Goal: Transaction & Acquisition: Register for event/course

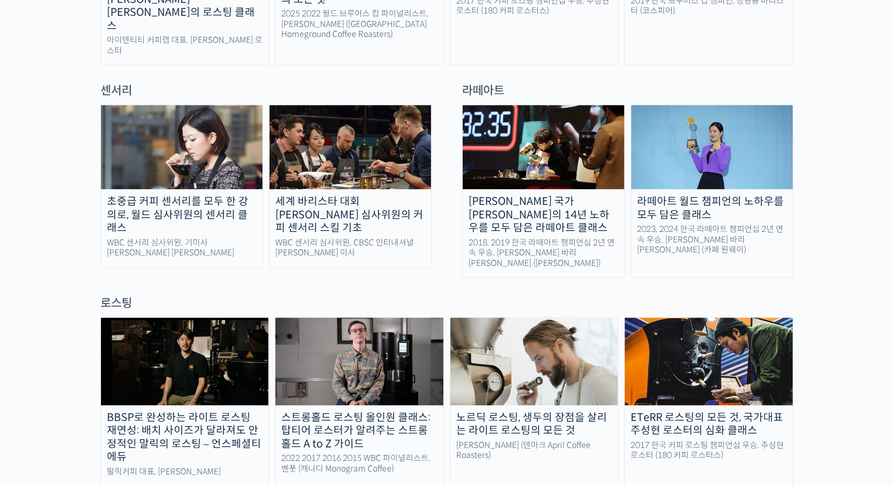
scroll to position [796, 0]
drag, startPoint x: 0, startPoint y: 0, endPoint x: 713, endPoint y: 22, distance: 713.7
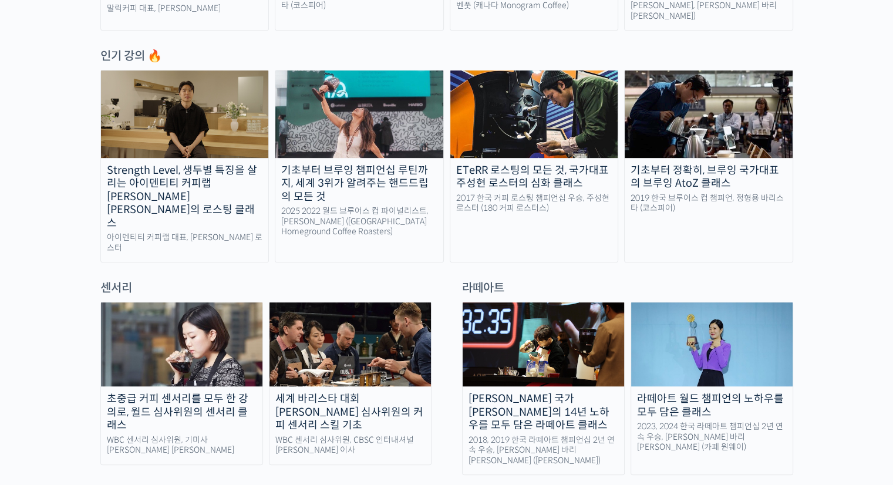
scroll to position [599, 0]
click at [379, 104] on img at bounding box center [359, 113] width 168 height 87
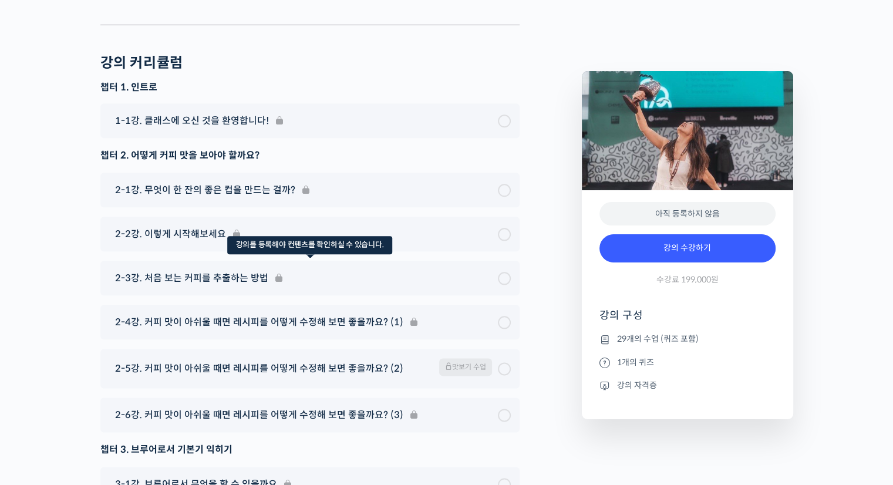
scroll to position [5796, 0]
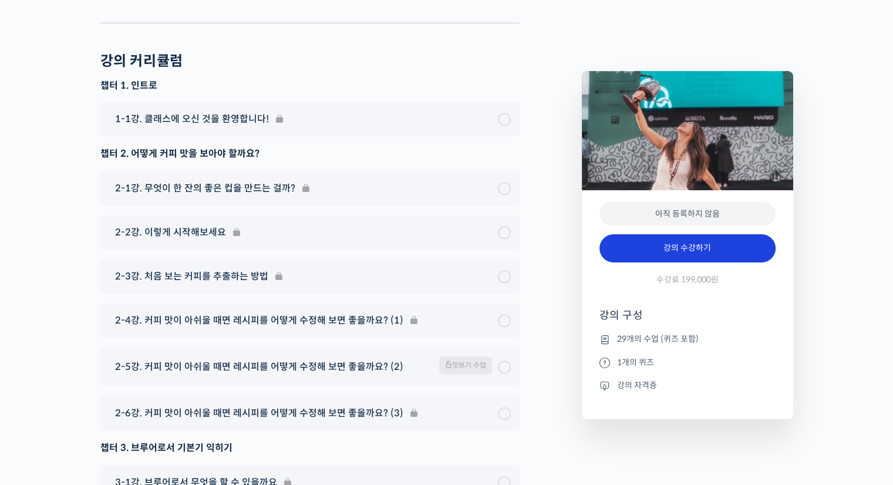
click at [689, 251] on link "강의 수강하기" at bounding box center [687, 248] width 176 height 28
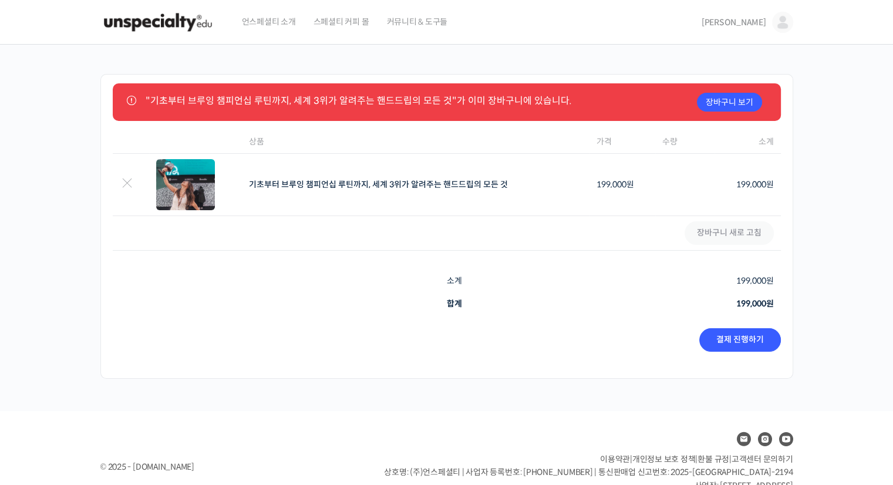
click at [689, 251] on div "장바구니 보기 "기초부터 브루잉 챔피언십 루틴까지, 세계 3위가 알려주는 핸드드립의 모든 것"가 이미 장바구니에 있습니다. 항목 제거 썸네일 …" at bounding box center [446, 226] width 693 height 305
click at [743, 338] on link "결제 진행하기" at bounding box center [740, 339] width 82 height 23
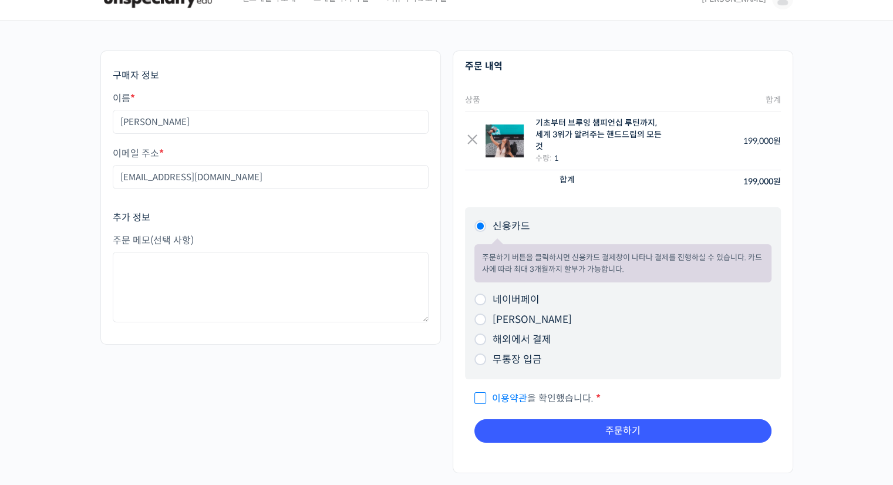
scroll to position [23, 0]
click at [477, 395] on input "이용약관 을 확인했습니다. *" at bounding box center [478, 393] width 8 height 8
checkbox input "true"
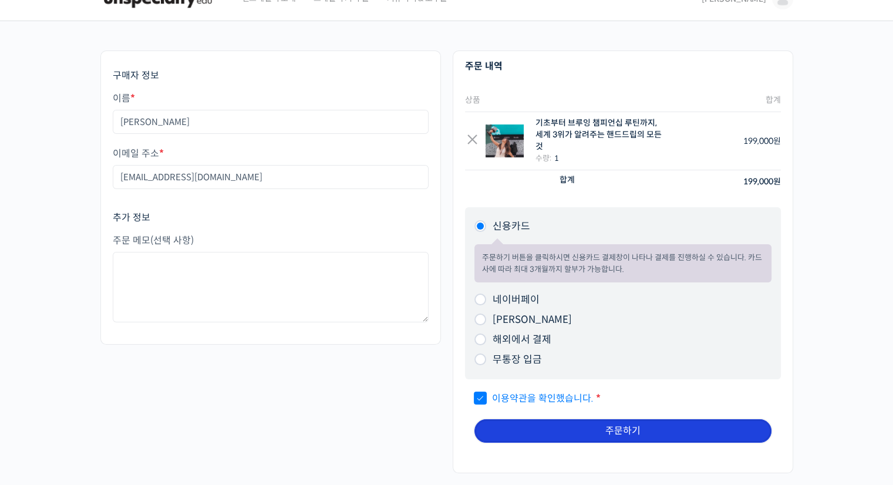
click at [628, 430] on button "주문하기" at bounding box center [622, 430] width 297 height 23
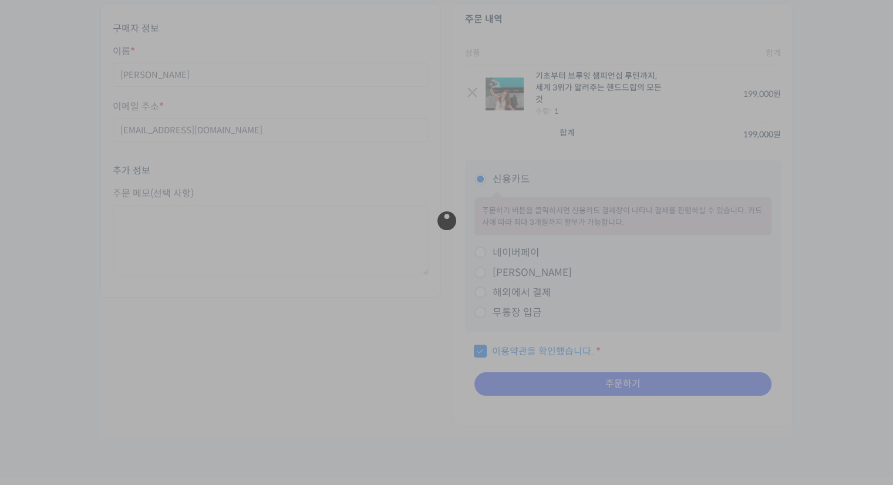
scroll to position [80, 0]
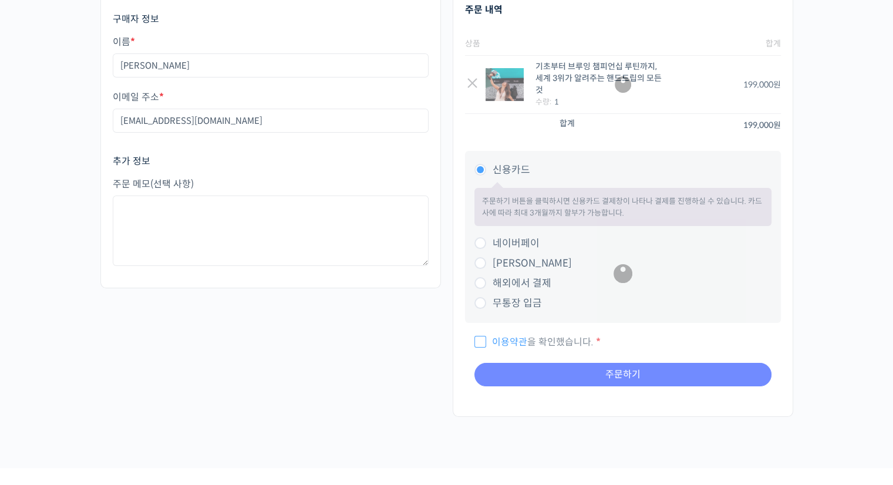
scroll to position [80, 0]
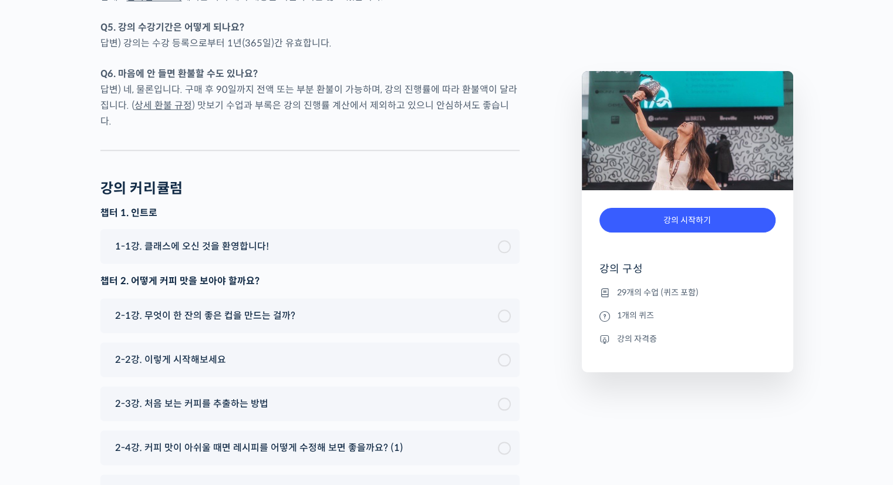
scroll to position [5698, 0]
click at [267, 238] on div "1-1강. 클래스에 오신 것을 환영합니다!" at bounding box center [303, 246] width 389 height 16
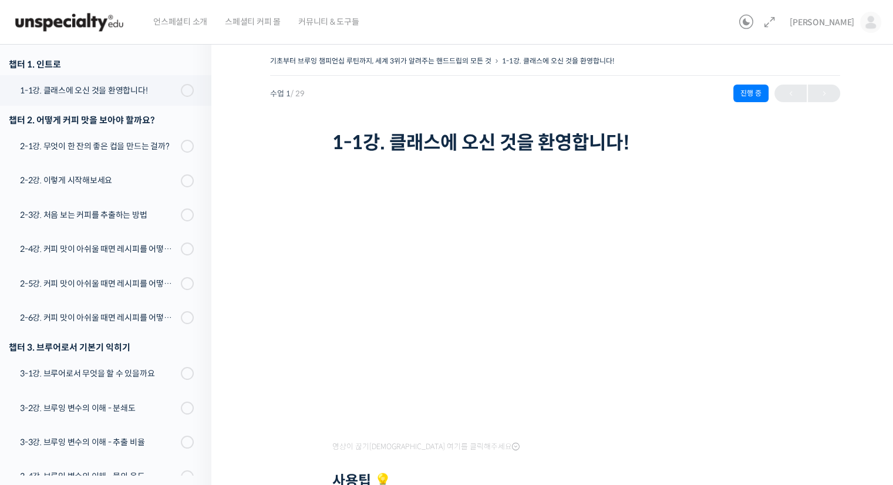
scroll to position [149, 0]
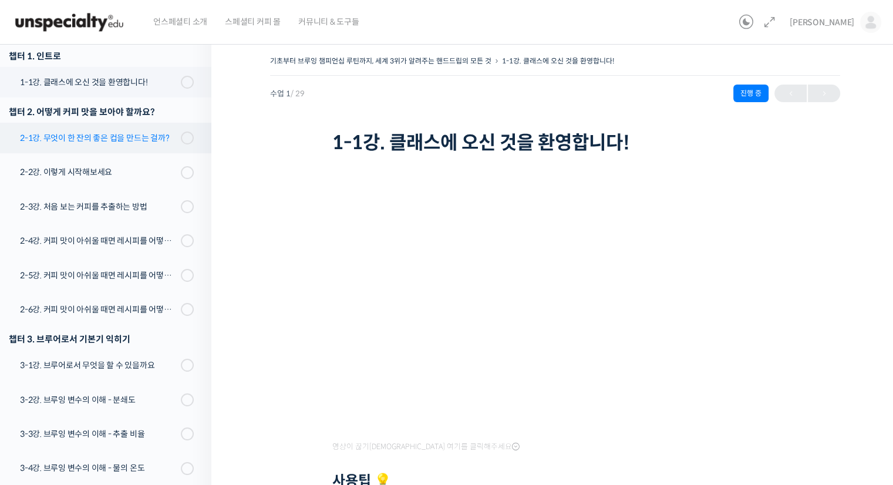
click at [108, 137] on div "2-1강. 무엇이 한 잔의 좋은 컵을 만드는 걸까?" at bounding box center [98, 138] width 157 height 13
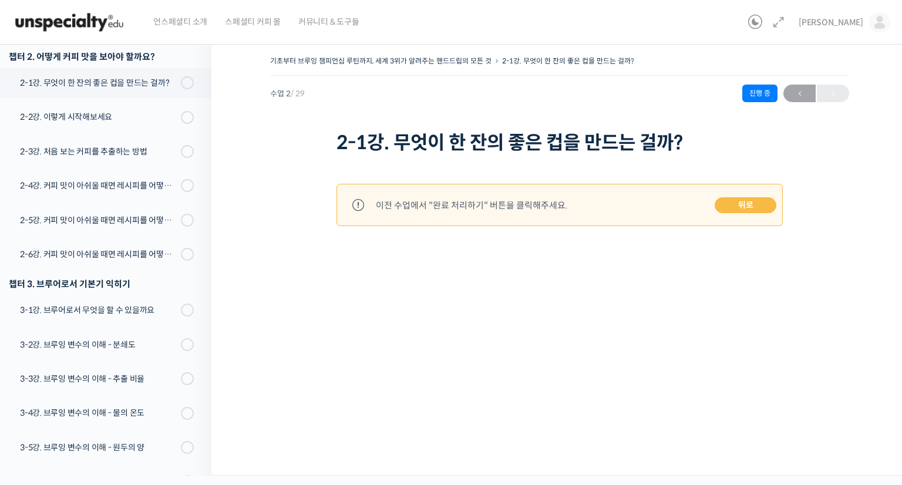
click at [749, 201] on link "뒤로" at bounding box center [746, 205] width 62 height 16
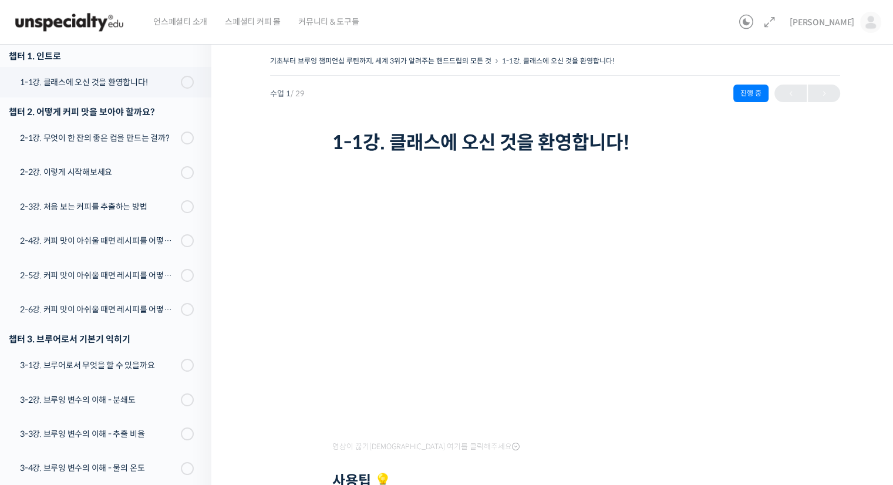
scroll to position [171, 0]
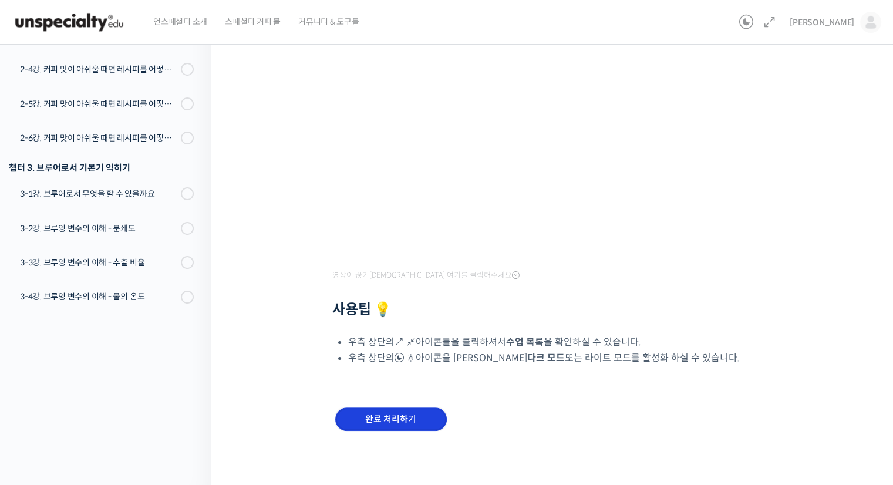
click at [408, 419] on input "완료 처리하기" at bounding box center [391, 419] width 112 height 24
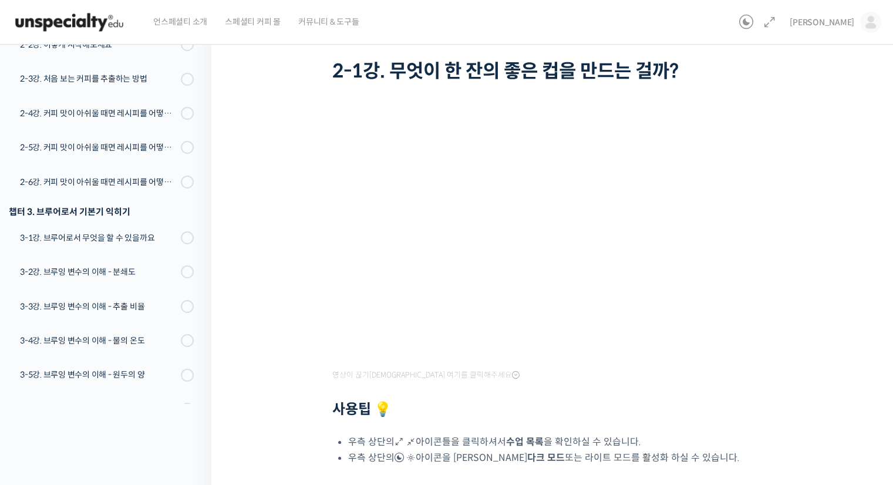
scroll to position [171, 0]
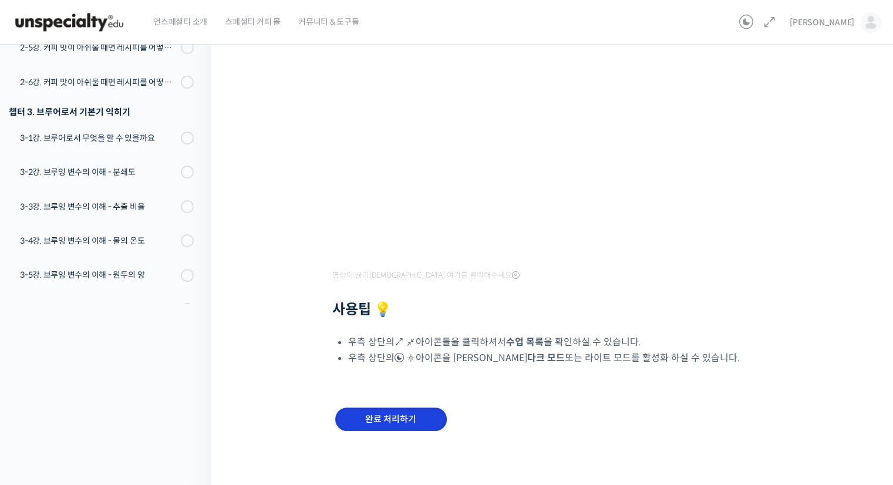
click at [417, 414] on input "완료 처리하기" at bounding box center [391, 419] width 112 height 24
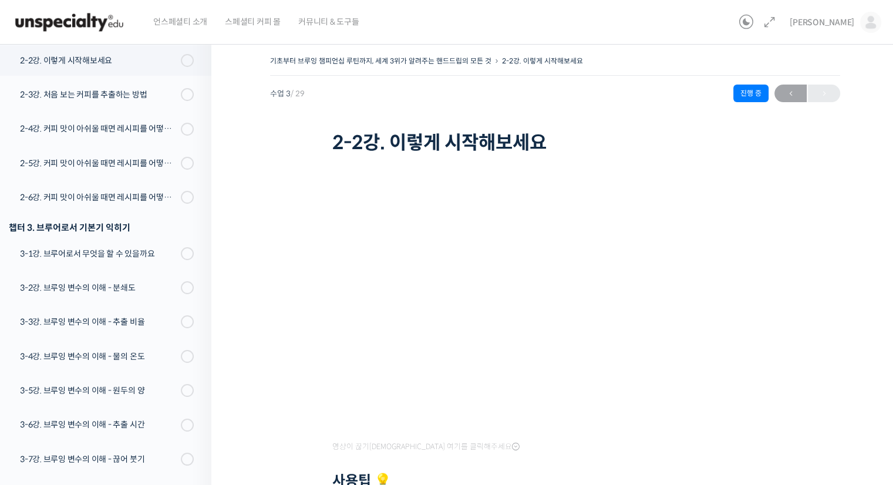
scroll to position [171, 0]
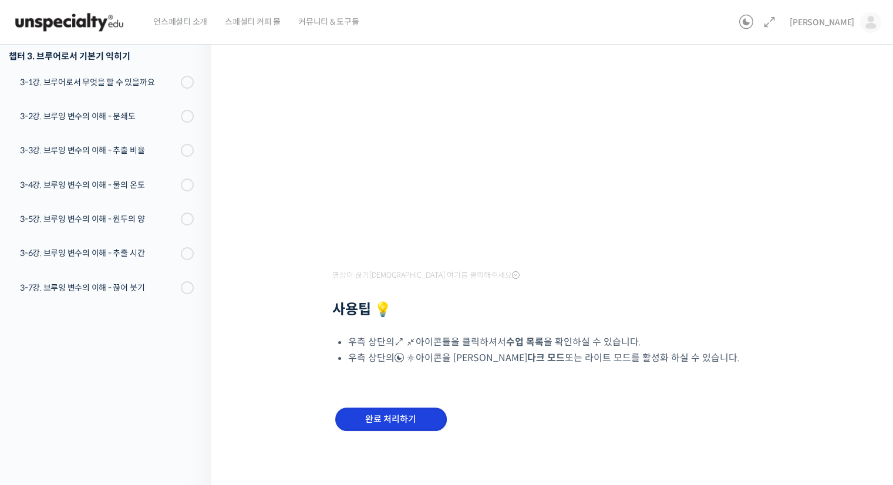
click at [415, 426] on input "완료 처리하기" at bounding box center [391, 419] width 112 height 24
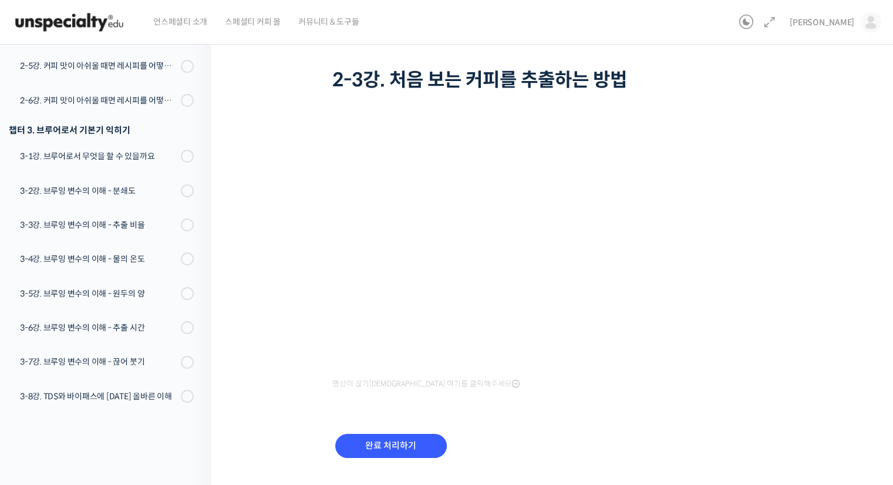
scroll to position [67, 0]
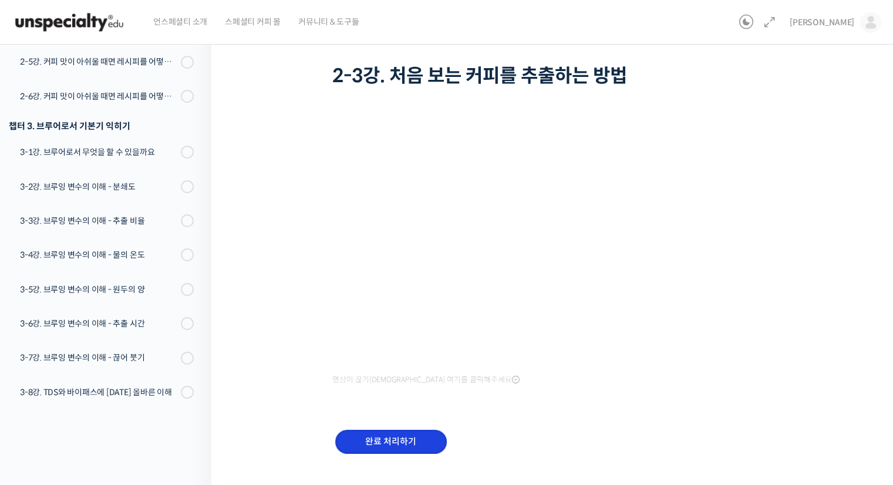
click at [386, 436] on input "완료 처리하기" at bounding box center [391, 442] width 112 height 24
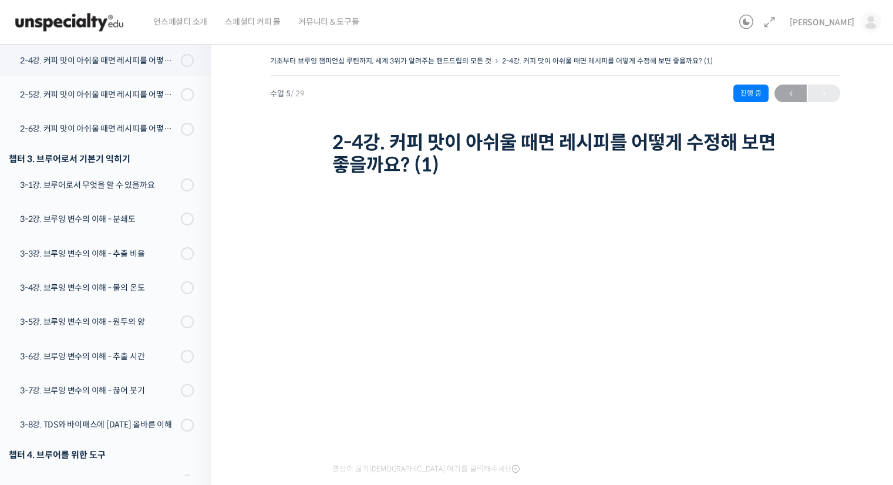
scroll to position [112, 0]
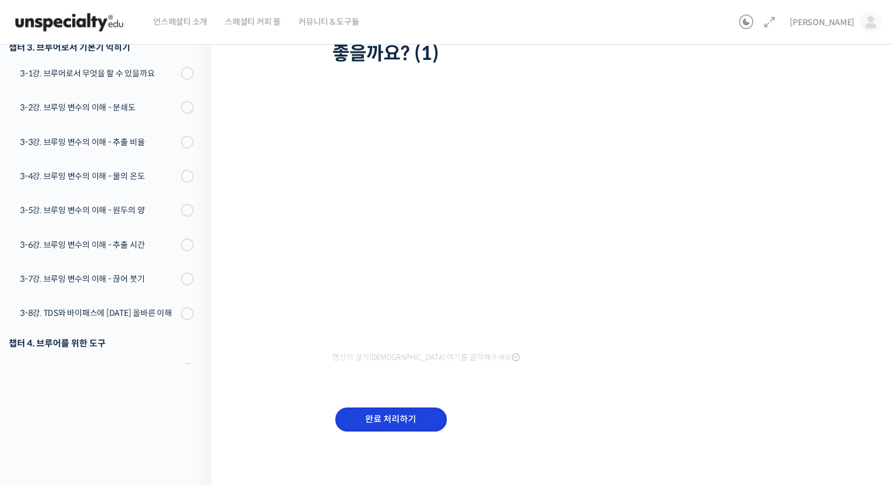
click at [395, 411] on input "완료 처리하기" at bounding box center [391, 419] width 112 height 24
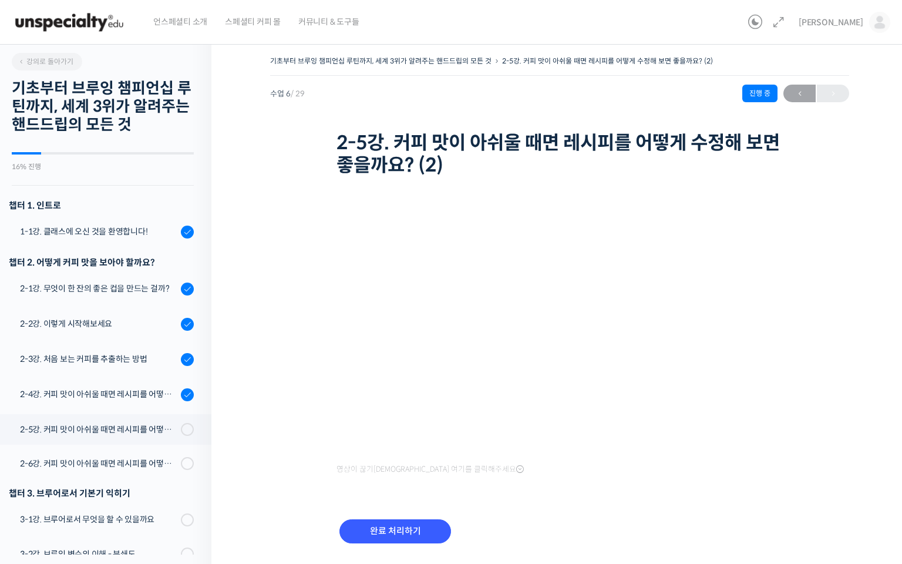
scroll to position [369, 0]
